Goal: Check status: Check status

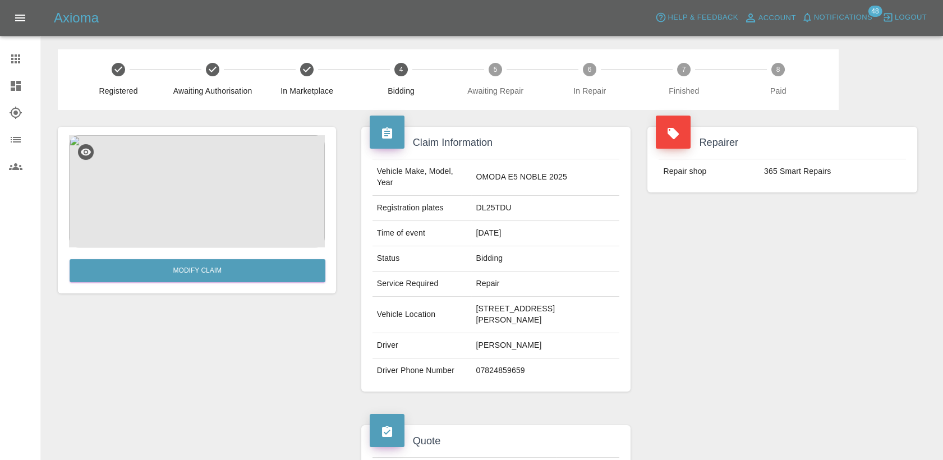
click at [6, 40] on ul "Claims Dashboard Explorer Organization Users" at bounding box center [20, 112] width 40 height 153
click at [13, 62] on icon at bounding box center [15, 58] width 9 height 9
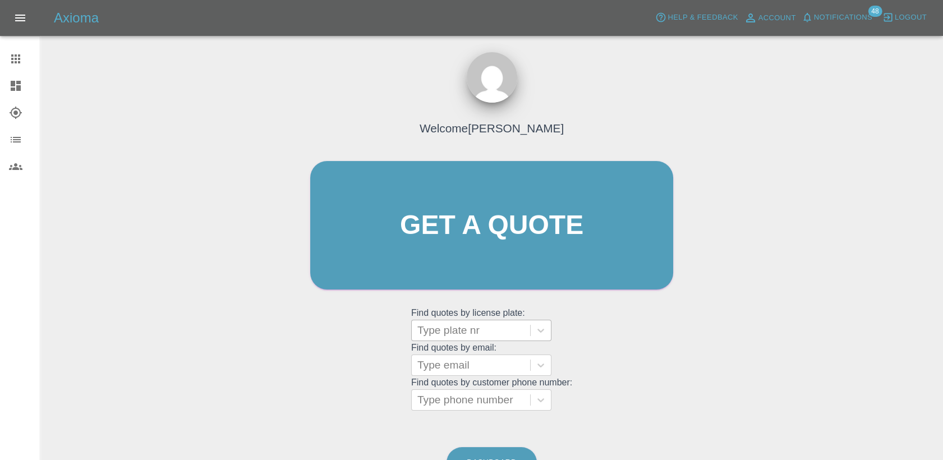
click at [487, 323] on div at bounding box center [470, 331] width 107 height 16
click at [485, 336] on div at bounding box center [470, 331] width 107 height 16
paste input "DL25OGN"
type input "DL25OGN"
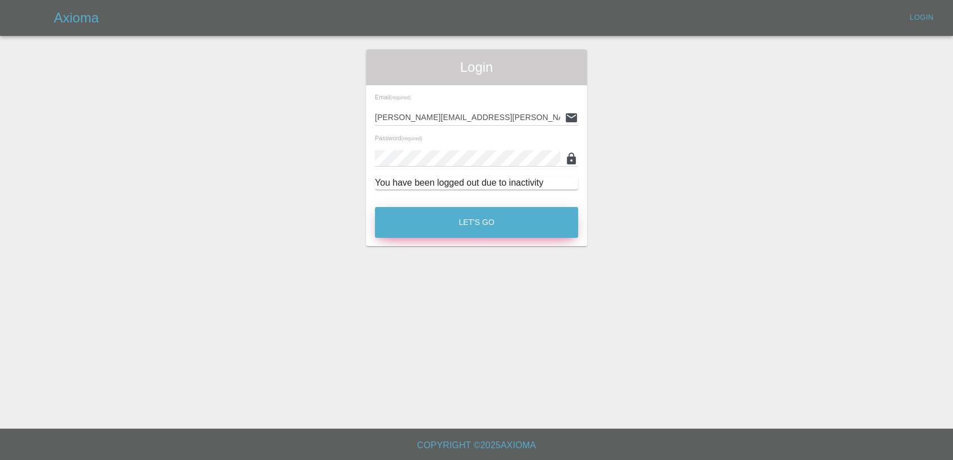
click at [438, 223] on button "Let's Go" at bounding box center [476, 222] width 203 height 31
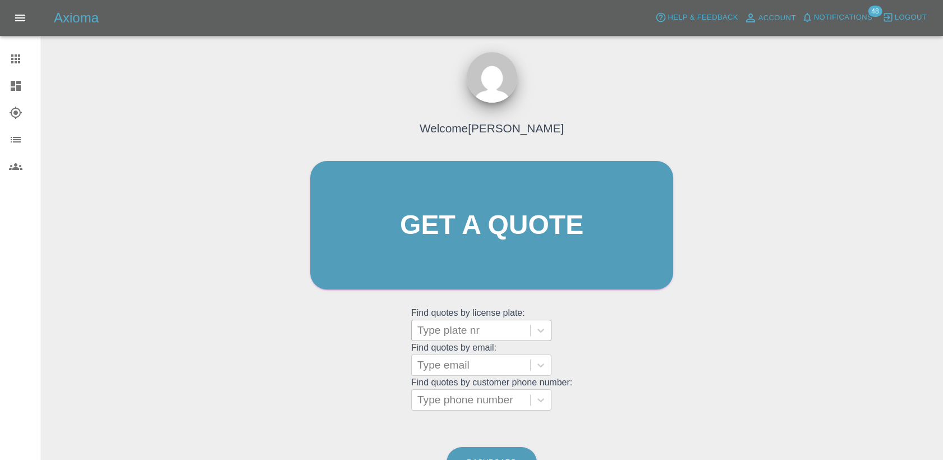
click at [474, 329] on div at bounding box center [470, 331] width 107 height 16
paste input "DL25OGN"
type input "DL25OGN"
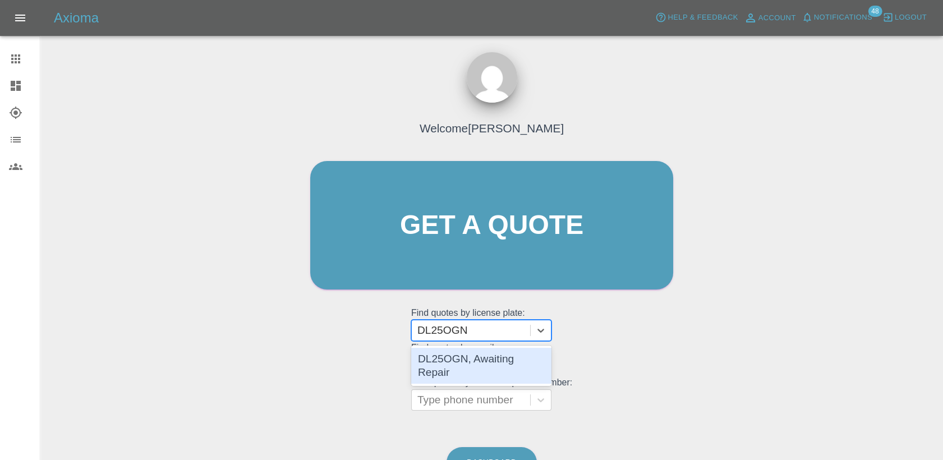
click at [513, 367] on div "DL25OGN, Awaiting Repair" at bounding box center [481, 366] width 140 height 36
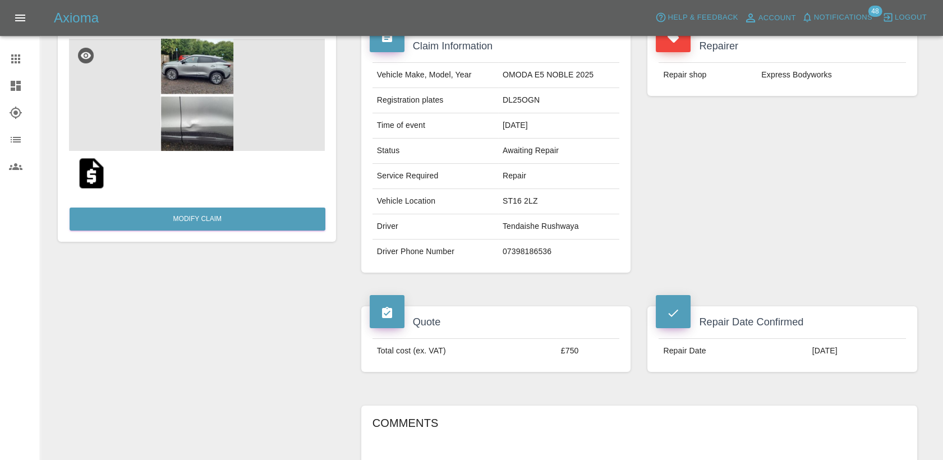
scroll to position [125, 0]
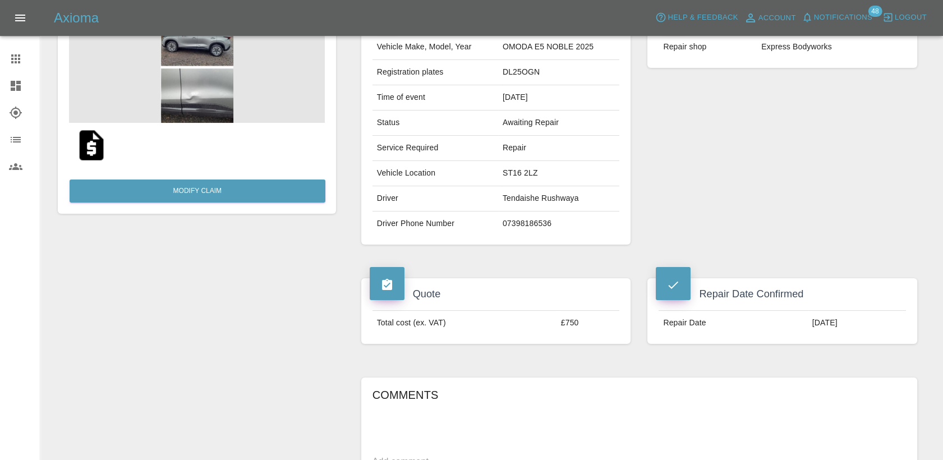
drag, startPoint x: 10, startPoint y: 57, endPoint x: 40, endPoint y: 76, distance: 35.3
click at [10, 57] on icon at bounding box center [15, 58] width 13 height 13
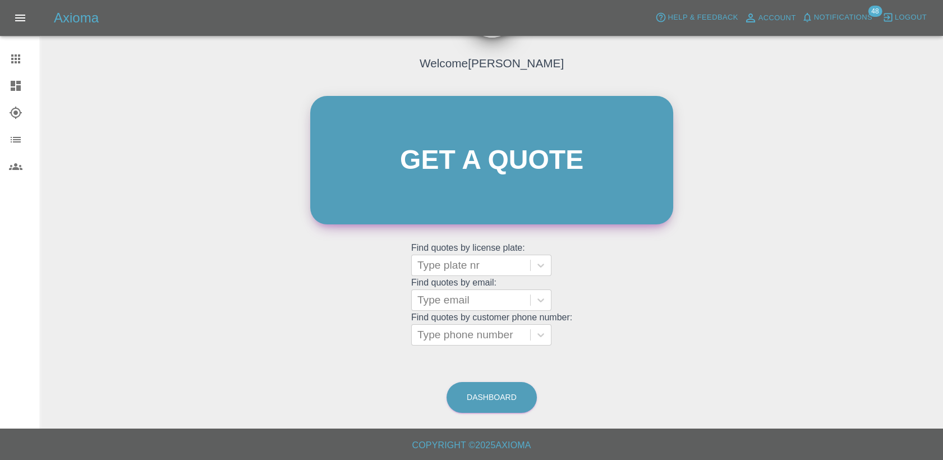
scroll to position [65, 0]
click at [470, 272] on div at bounding box center [470, 266] width 107 height 16
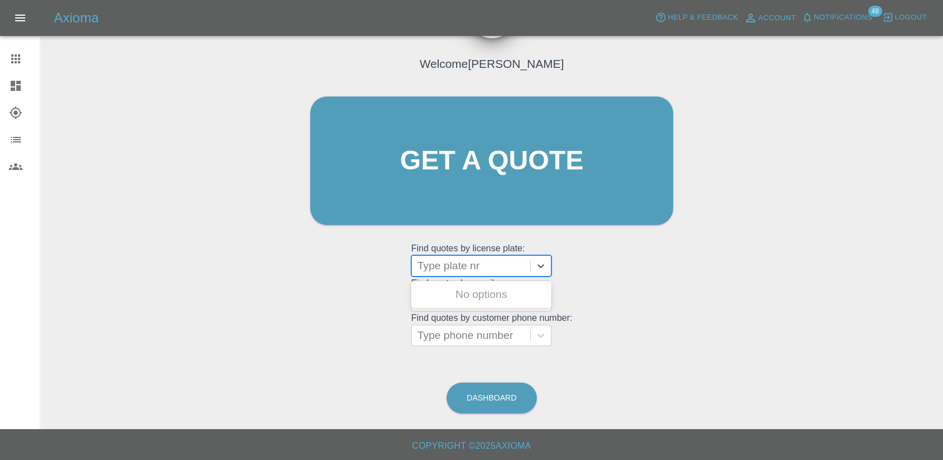
paste input "DP25LVT"
type input "DP25LVT"
click at [499, 293] on div "DP25LVT, Awaiting Authorisation" at bounding box center [481, 301] width 140 height 36
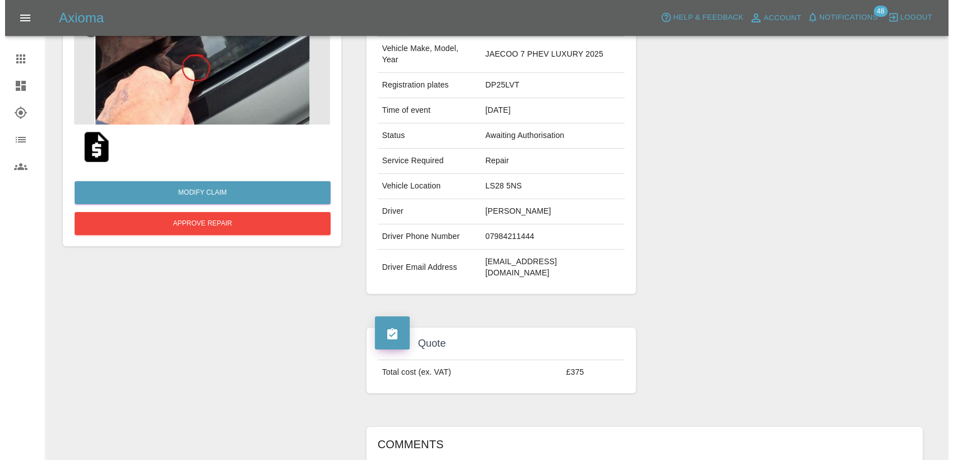
scroll to position [125, 0]
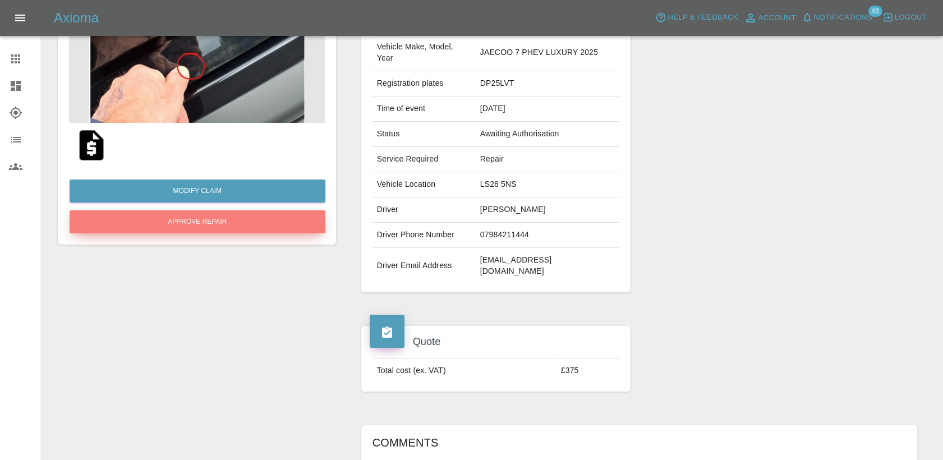
click at [233, 226] on button "Approve Repair" at bounding box center [198, 221] width 256 height 23
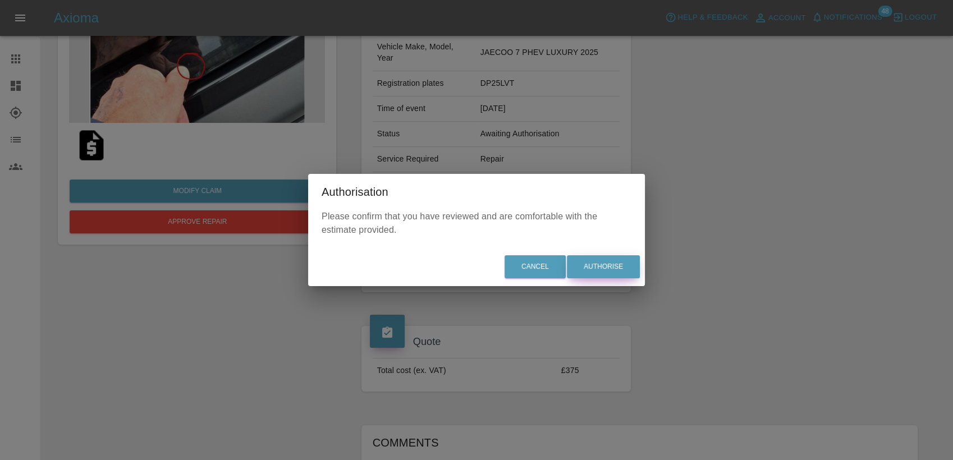
click at [586, 262] on button "Authorise" at bounding box center [603, 266] width 73 height 23
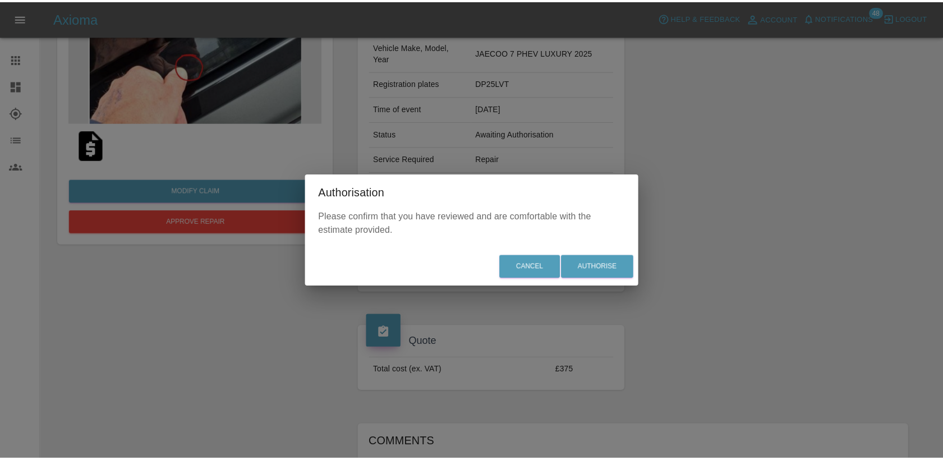
scroll to position [0, 0]
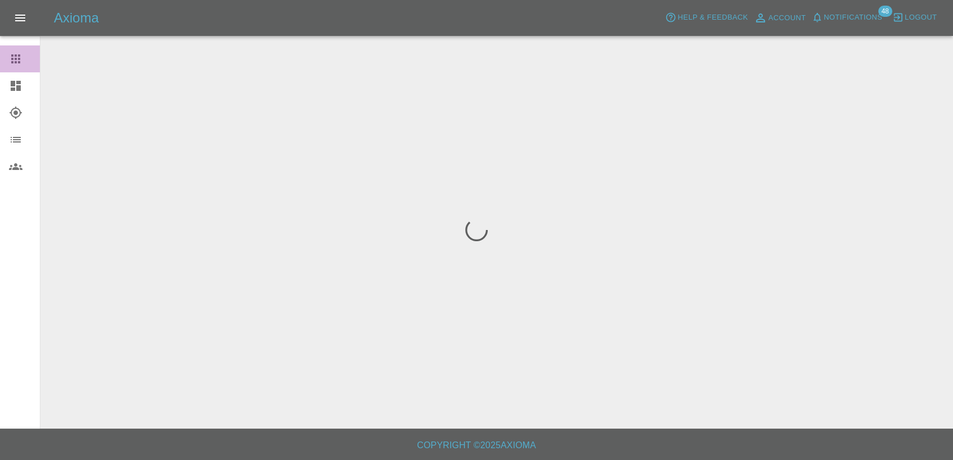
click at [13, 55] on icon at bounding box center [15, 58] width 9 height 9
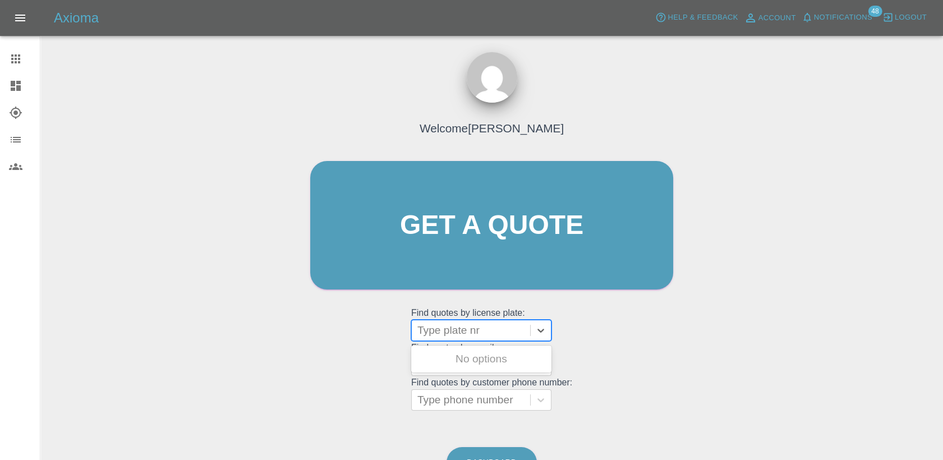
click at [466, 334] on div at bounding box center [470, 331] width 107 height 16
paste input "DP25LVT"
type input "DP25LVT"
click at [478, 354] on div "DP25LVT, Bidding" at bounding box center [481, 359] width 140 height 22
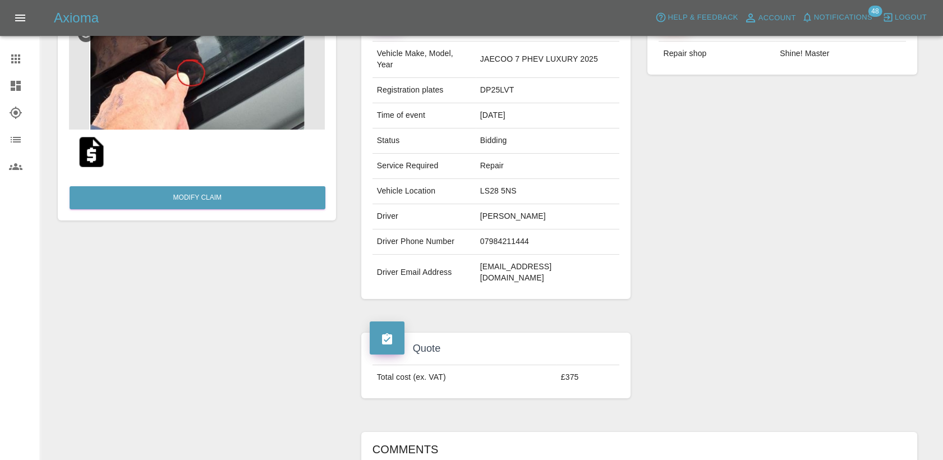
scroll to position [125, 0]
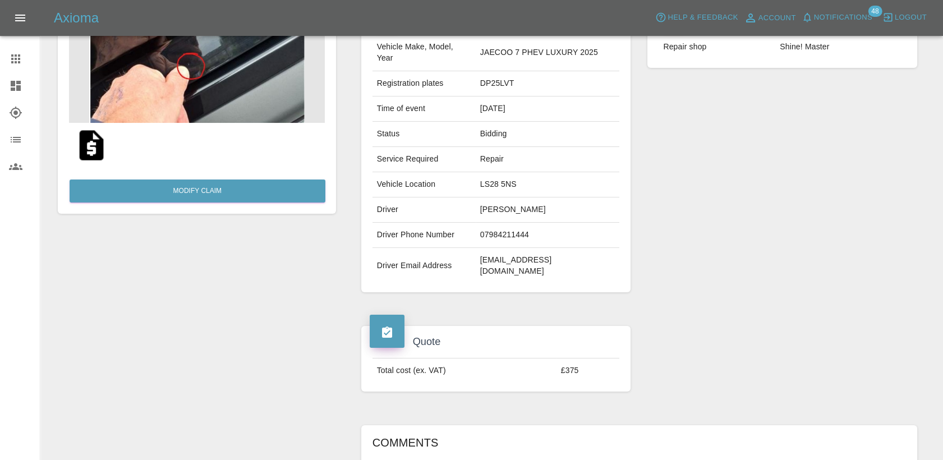
click at [10, 57] on icon at bounding box center [15, 58] width 13 height 13
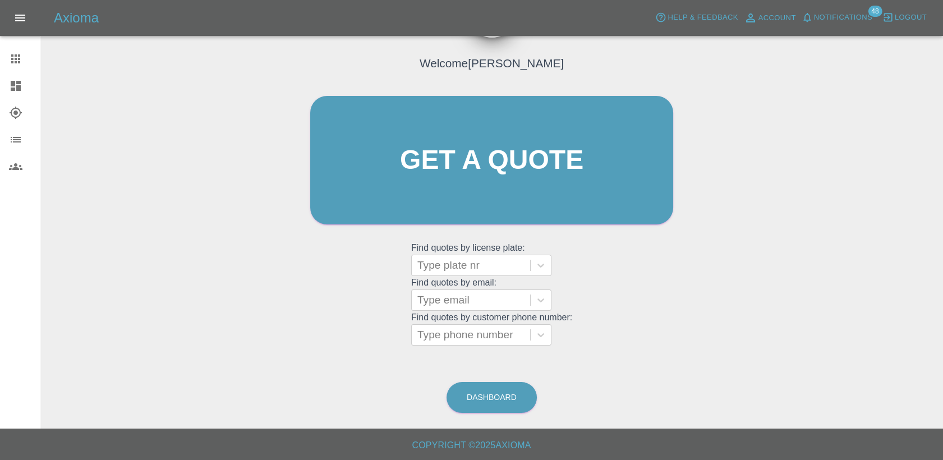
scroll to position [65, 0]
click at [442, 274] on div "Type plate nr" at bounding box center [471, 266] width 118 height 20
paste input "DP25NSY"
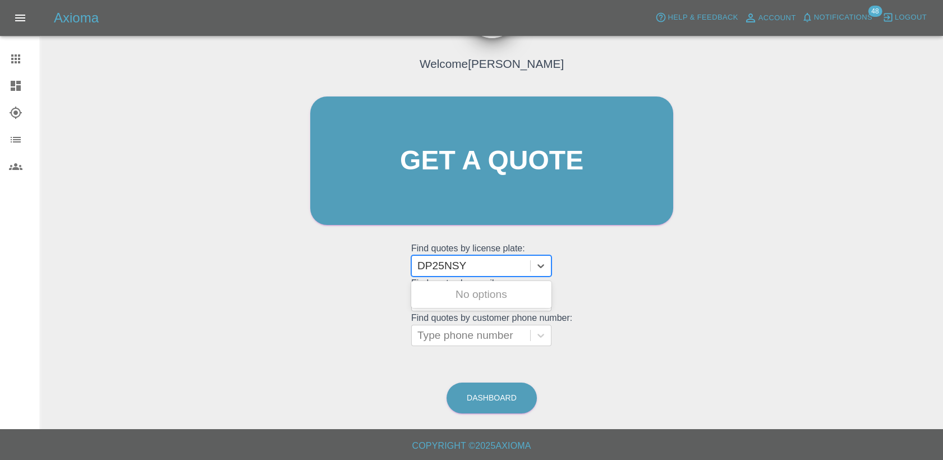
type input "DP25NSY"
click at [490, 295] on div "DP25NSY, Awaiting Repair" at bounding box center [481, 301] width 140 height 36
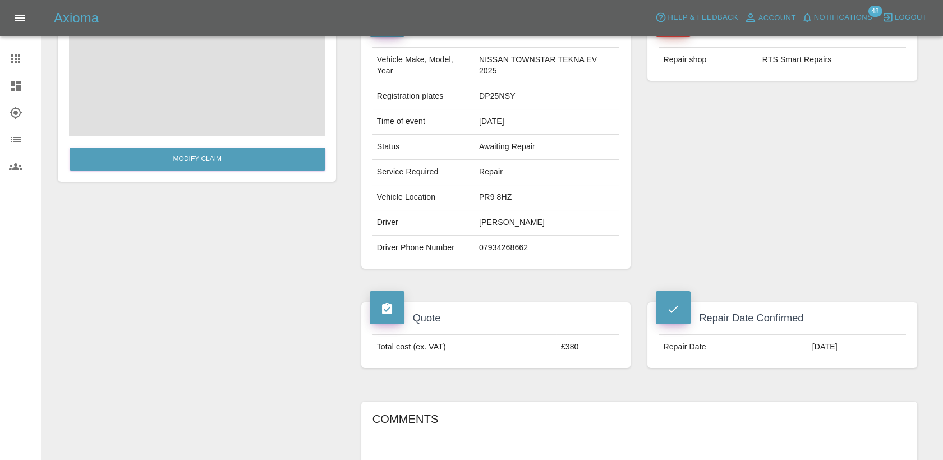
scroll to position [125, 0]
